Goal: Find specific page/section: Find specific page/section

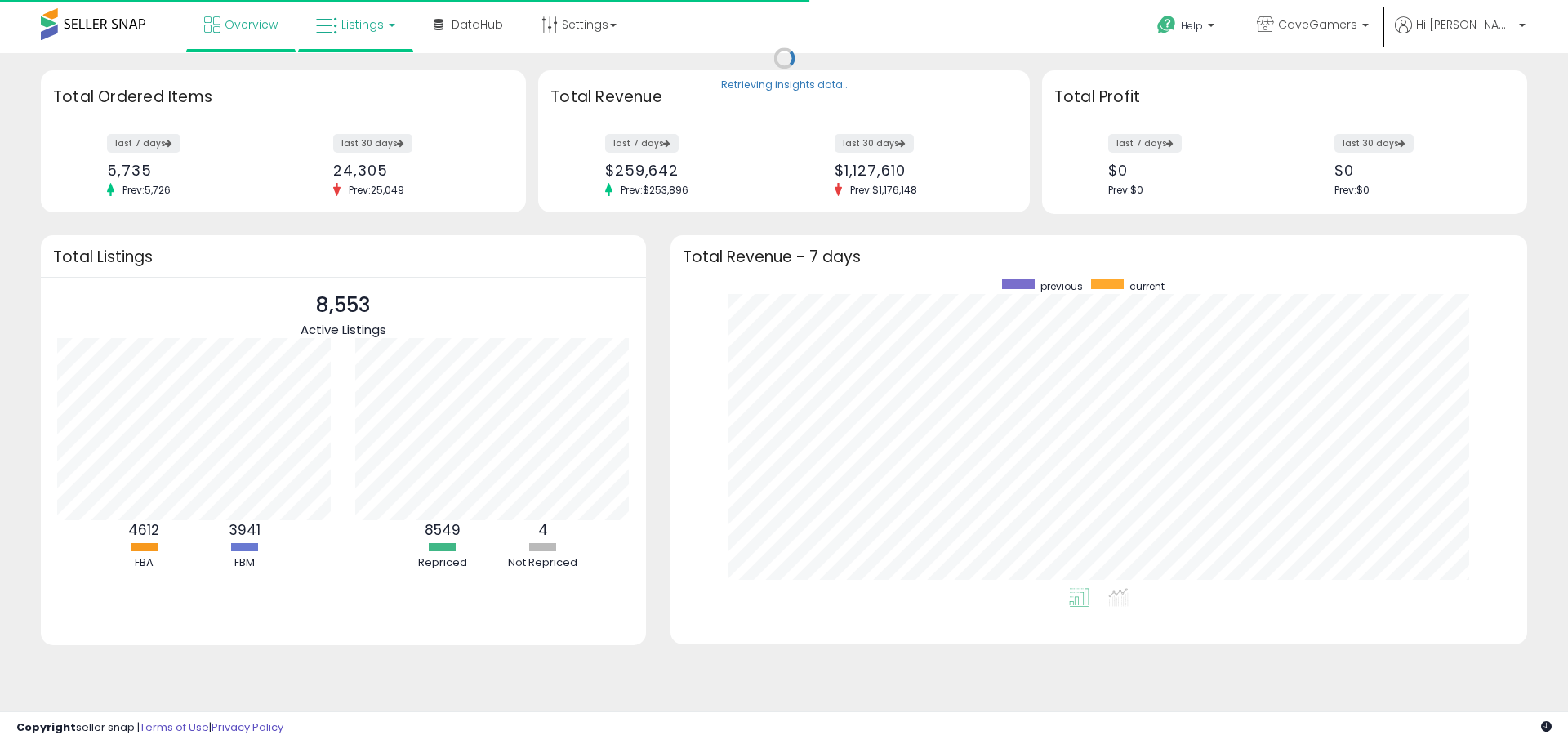
click at [340, 25] on link "Listings" at bounding box center [356, 25] width 104 height 49
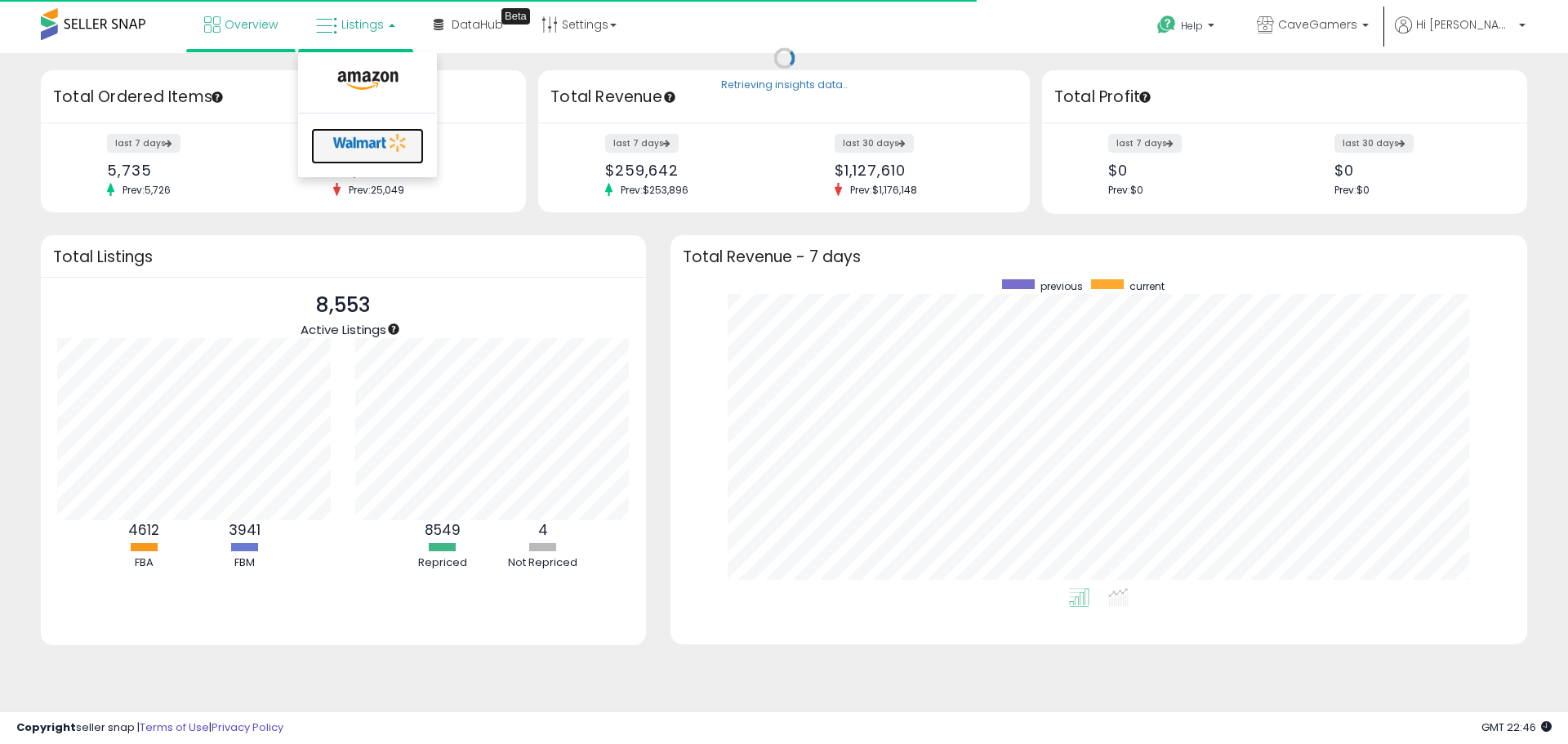
click at [382, 146] on icon at bounding box center [370, 143] width 85 height 25
